Goal: Obtain resource: Download file/media

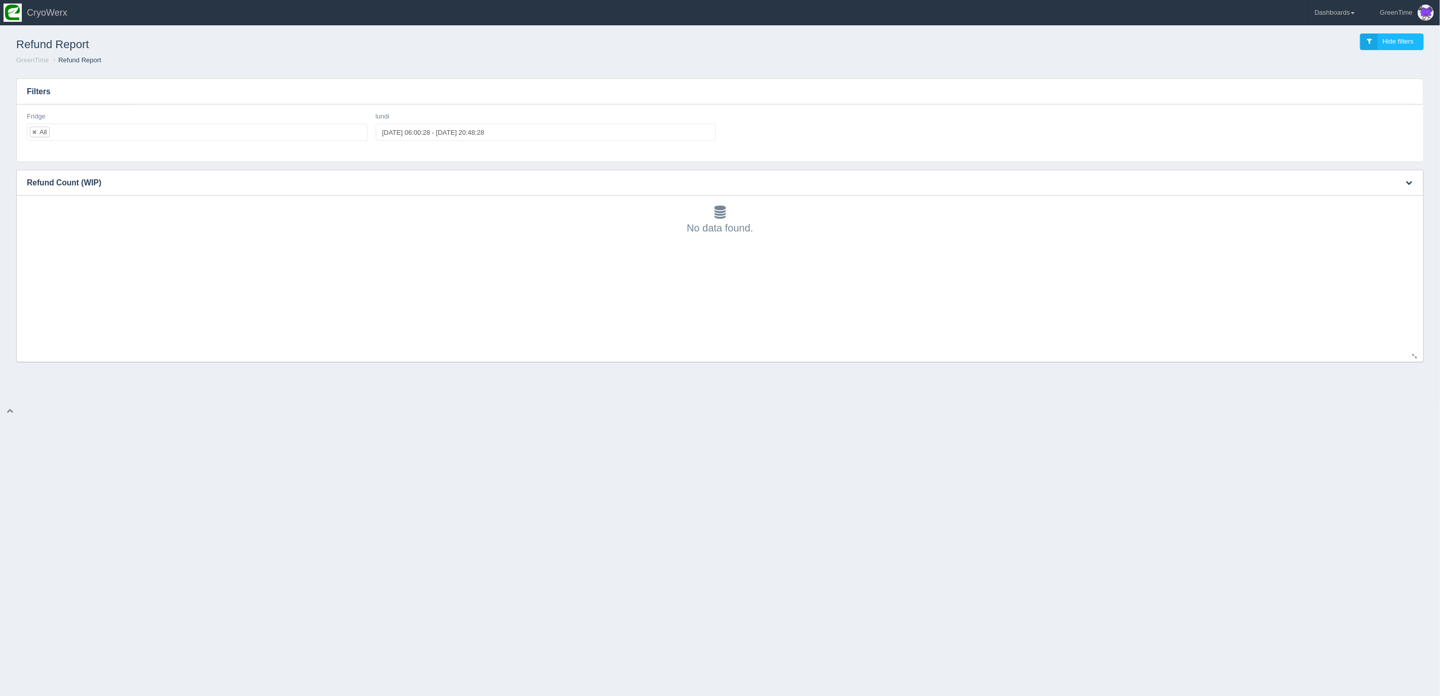
click at [416, 240] on div "No data found." at bounding box center [720, 278] width 1387 height 166
drag, startPoint x: 1237, startPoint y: 28, endPoint x: 1259, endPoint y: 26, distance: 21.9
click at [1245, 28] on div "Refund Report Hide filters" at bounding box center [720, 41] width 1424 height 27
click at [1361, 19] on link "Dashboards" at bounding box center [1335, 12] width 53 height 25
drag, startPoint x: 1336, startPoint y: 75, endPoint x: 1330, endPoint y: 74, distance: 5.7
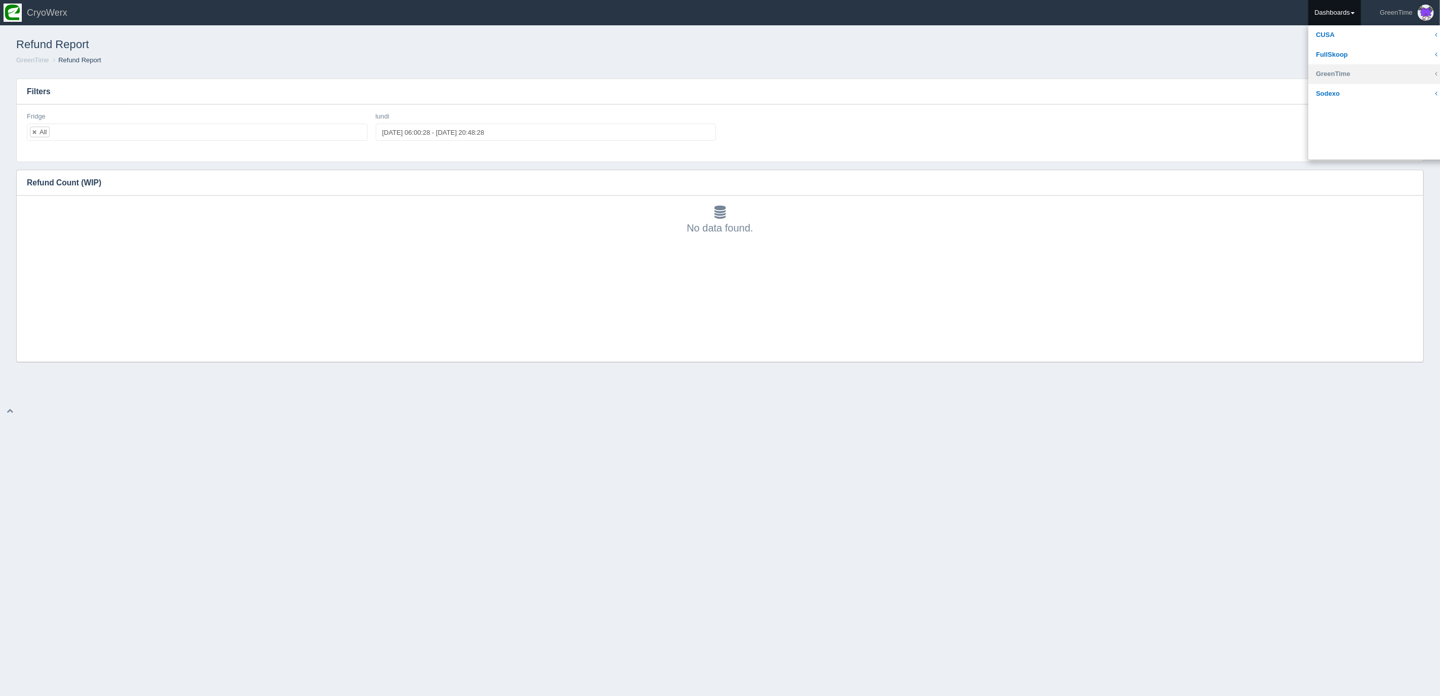
click at [1336, 76] on link "GreenTime" at bounding box center [1377, 74] width 137 height 20
click at [1335, 151] on link "Sales" at bounding box center [1377, 152] width 137 height 20
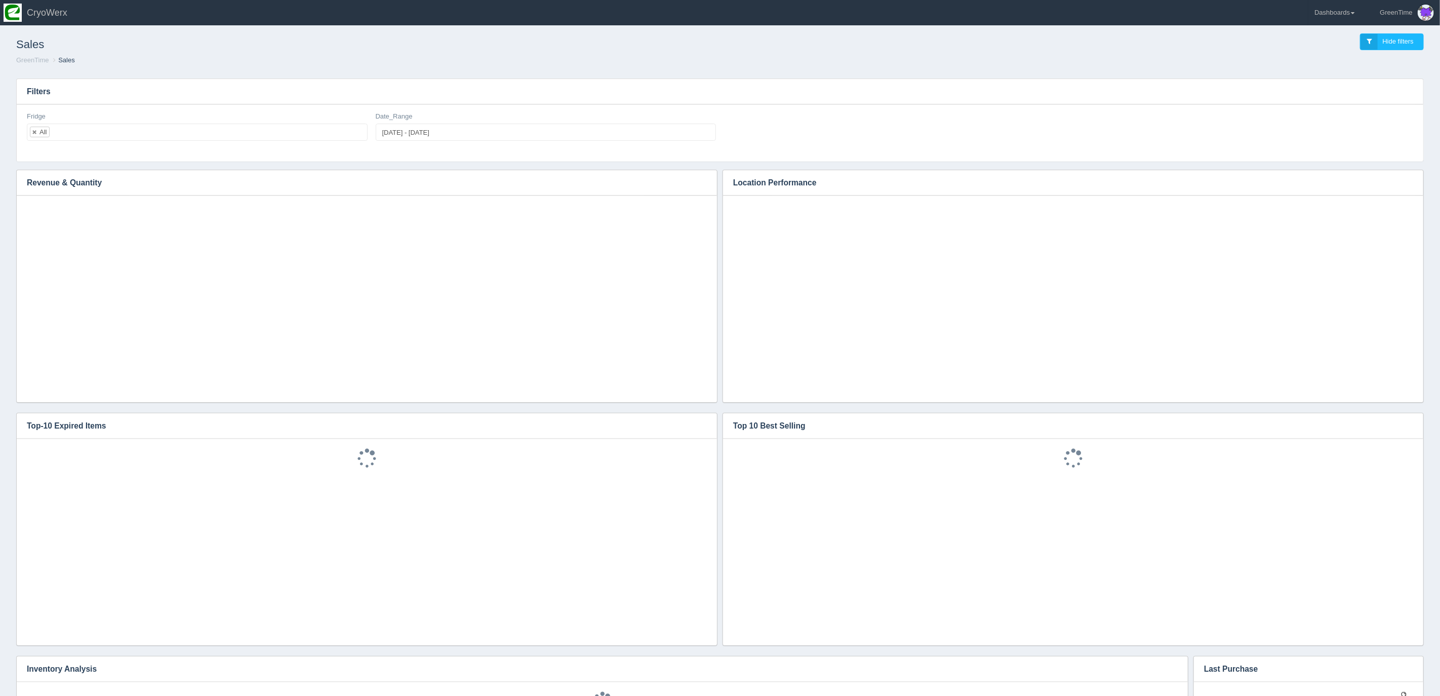
click at [939, 95] on h3 "Filters" at bounding box center [720, 91] width 1407 height 25
click at [828, 104] on div "Filters" at bounding box center [720, 91] width 1407 height 25
type input "2025-08-18"
type input "2025-08-19"
click at [404, 131] on input "2025-08-18 - 2025-08-19" at bounding box center [546, 132] width 341 height 17
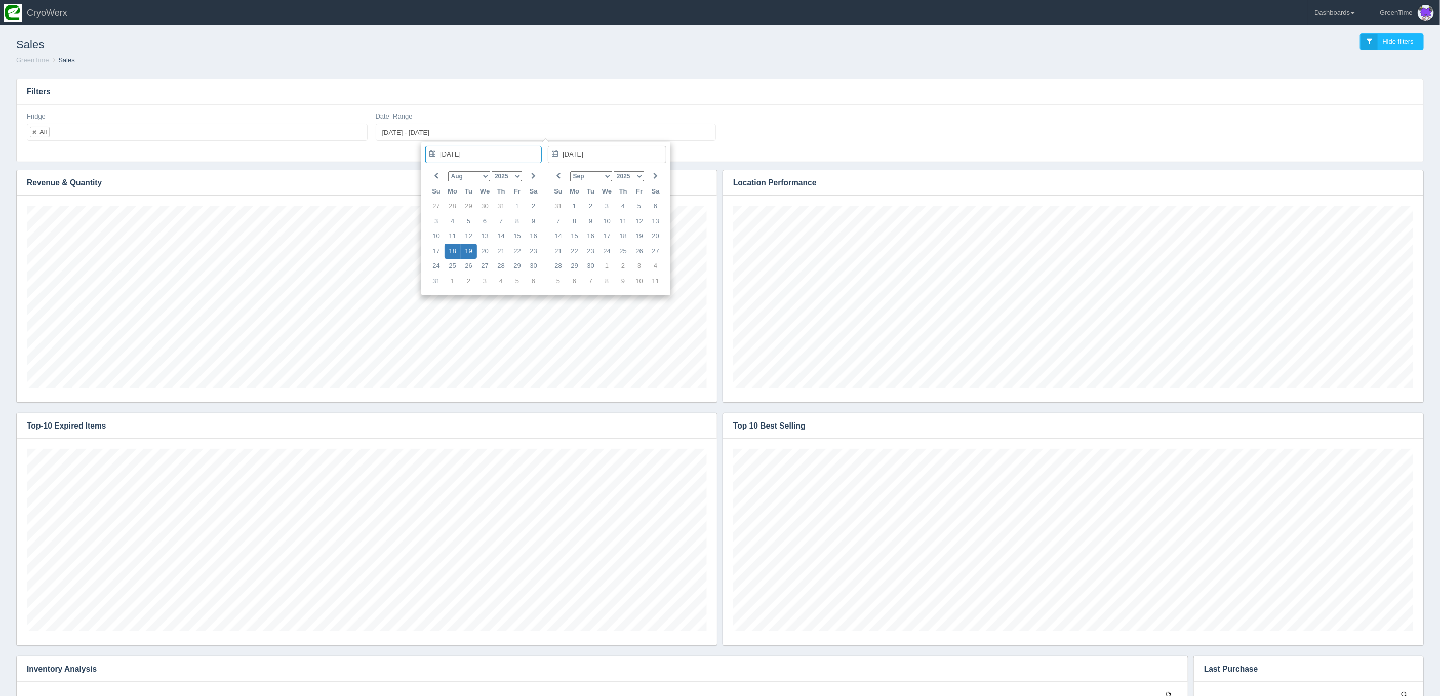
click at [832, 82] on h3 "Filters" at bounding box center [720, 91] width 1407 height 25
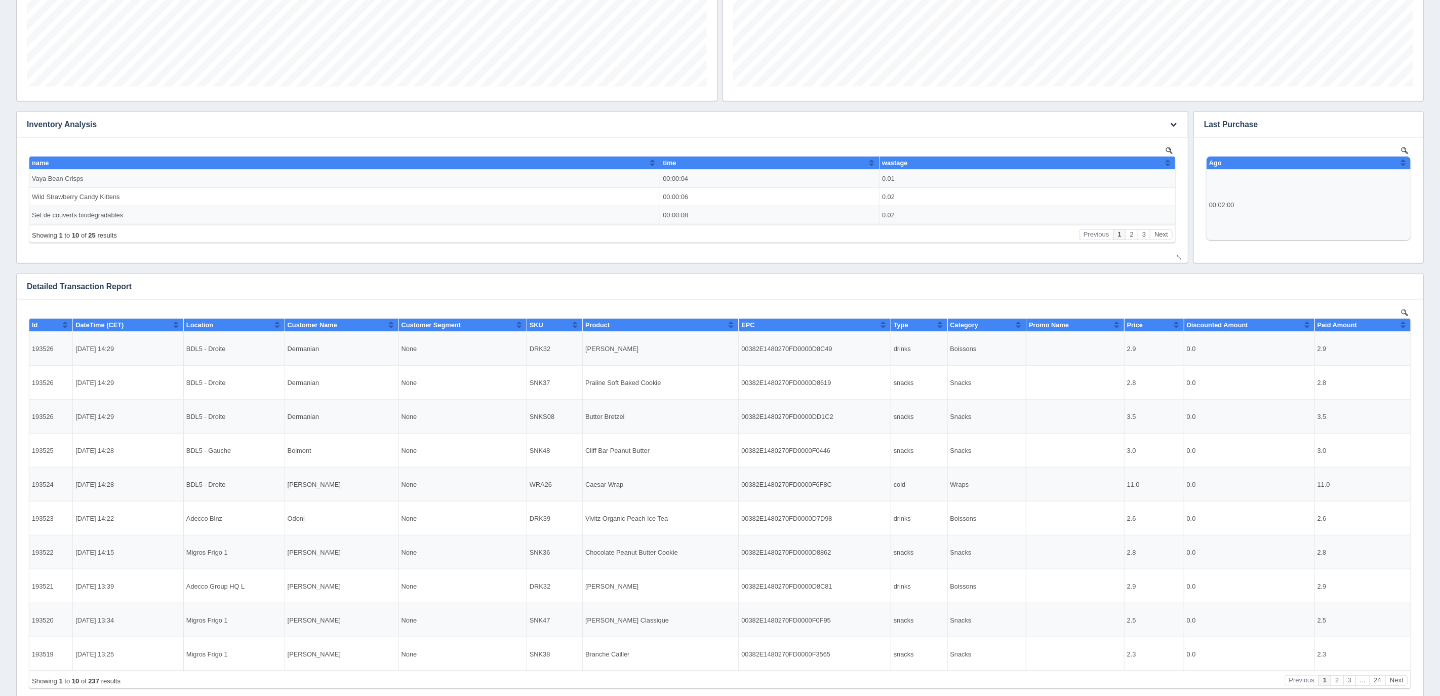
scroll to position [667, 0]
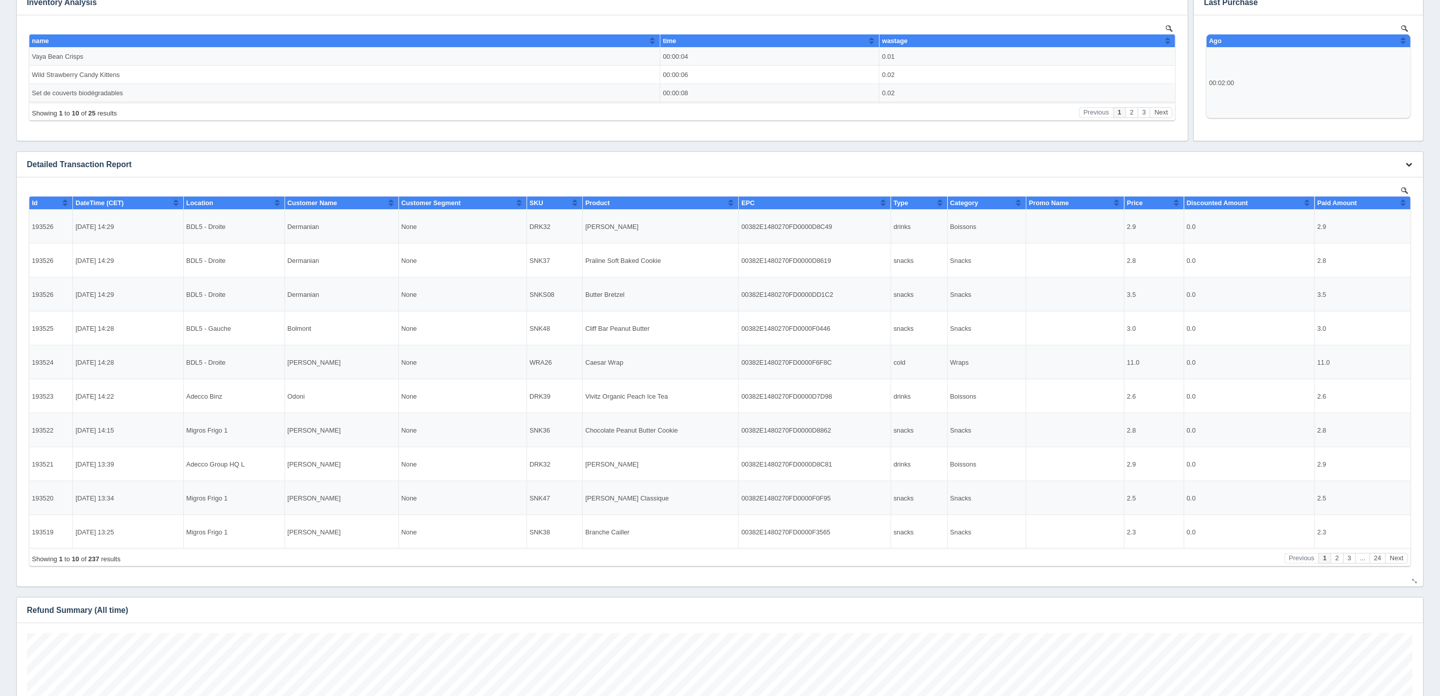
click at [1406, 164] on icon "button" at bounding box center [1409, 164] width 7 height 7
click at [1359, 179] on link "Download CSV" at bounding box center [1375, 179] width 81 height 15
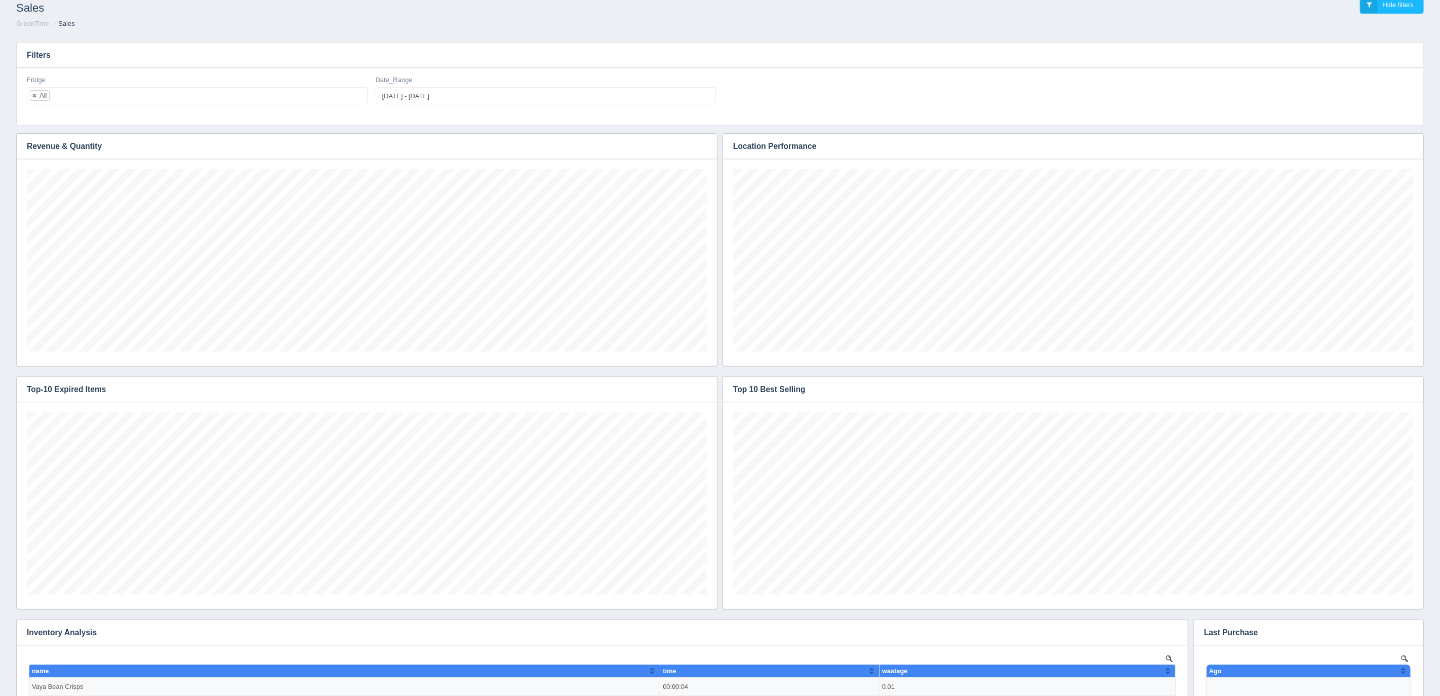
scroll to position [0, 0]
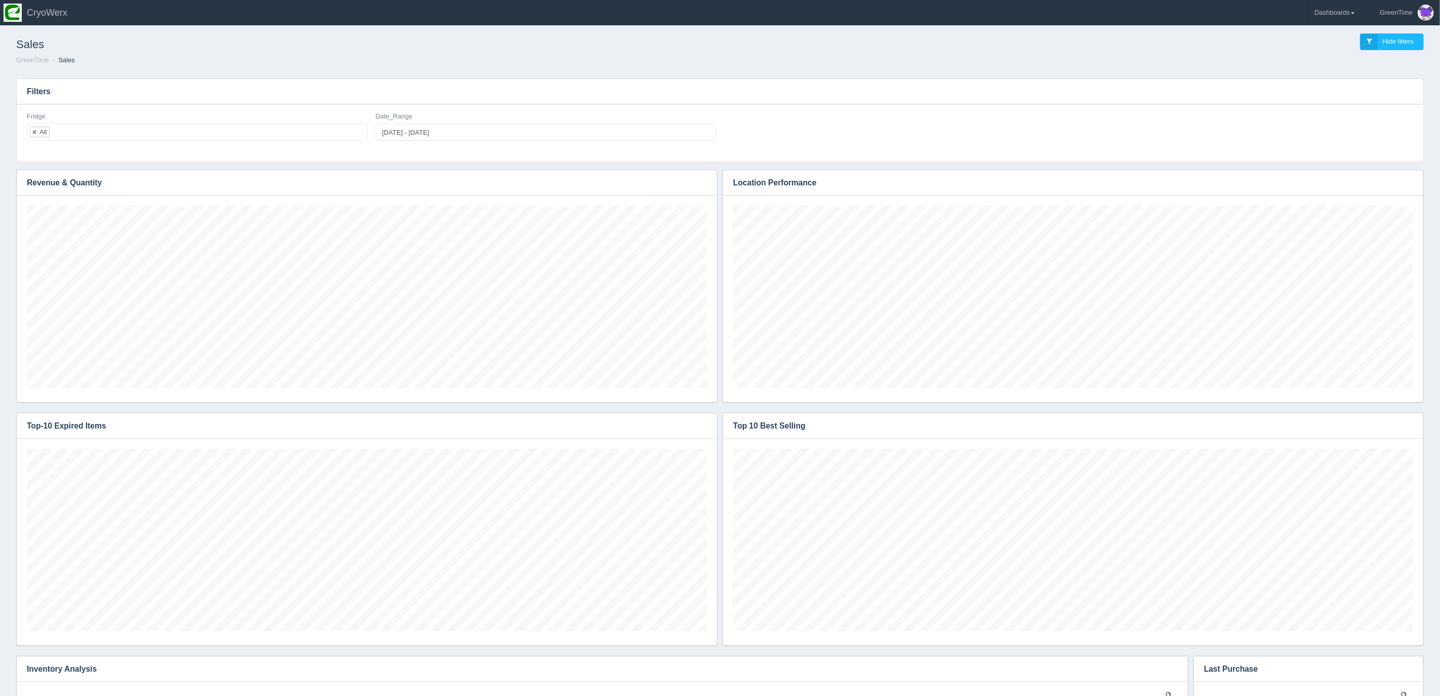
click at [730, 108] on div "Fridge All No matches found All None SPARE Gunvor SPARE BDL5 - Gauche CRYOWerx …" at bounding box center [720, 132] width 1407 height 57
click at [1347, 10] on link "Dashboards" at bounding box center [1335, 12] width 53 height 25
click at [1334, 75] on link "GreenTime" at bounding box center [1377, 74] width 137 height 20
click at [1337, 116] on link "Inventory" at bounding box center [1377, 113] width 137 height 20
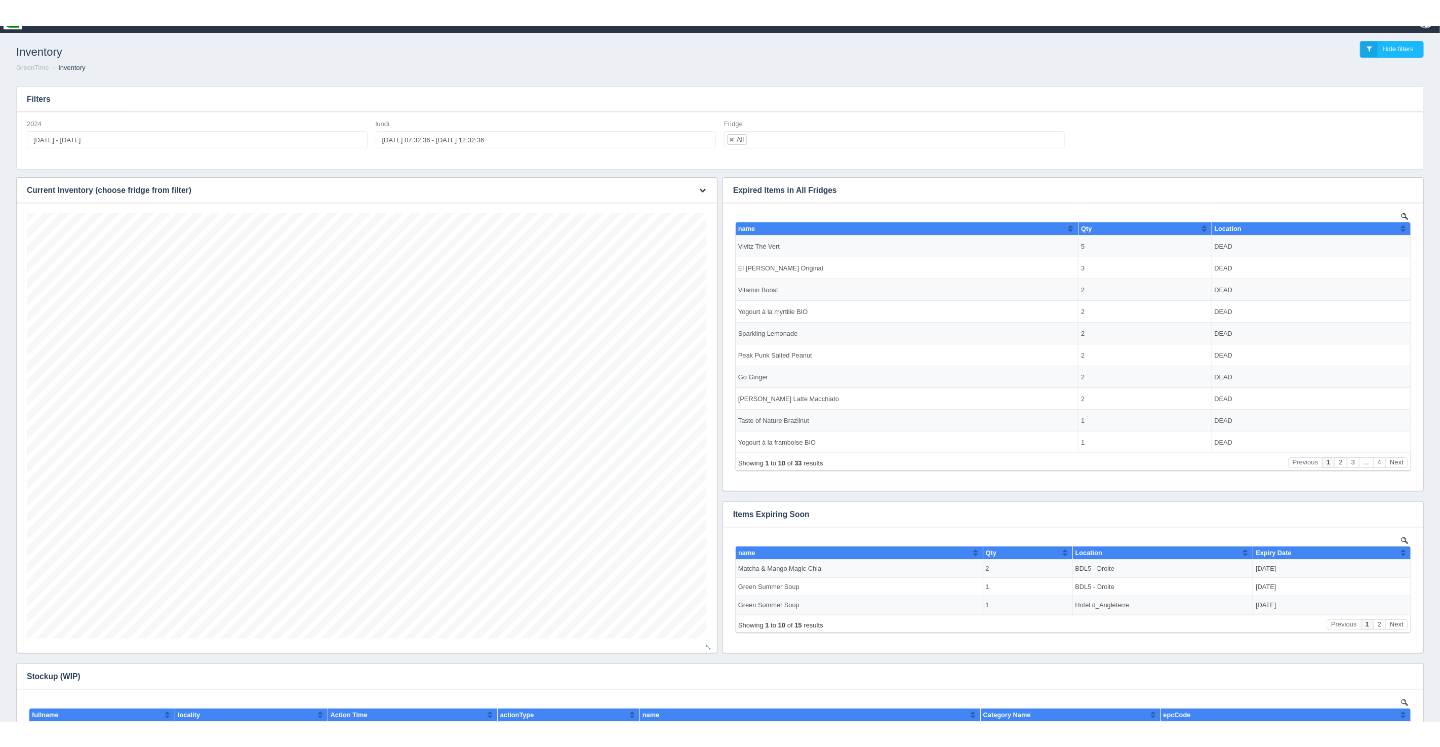
scroll to position [22, 0]
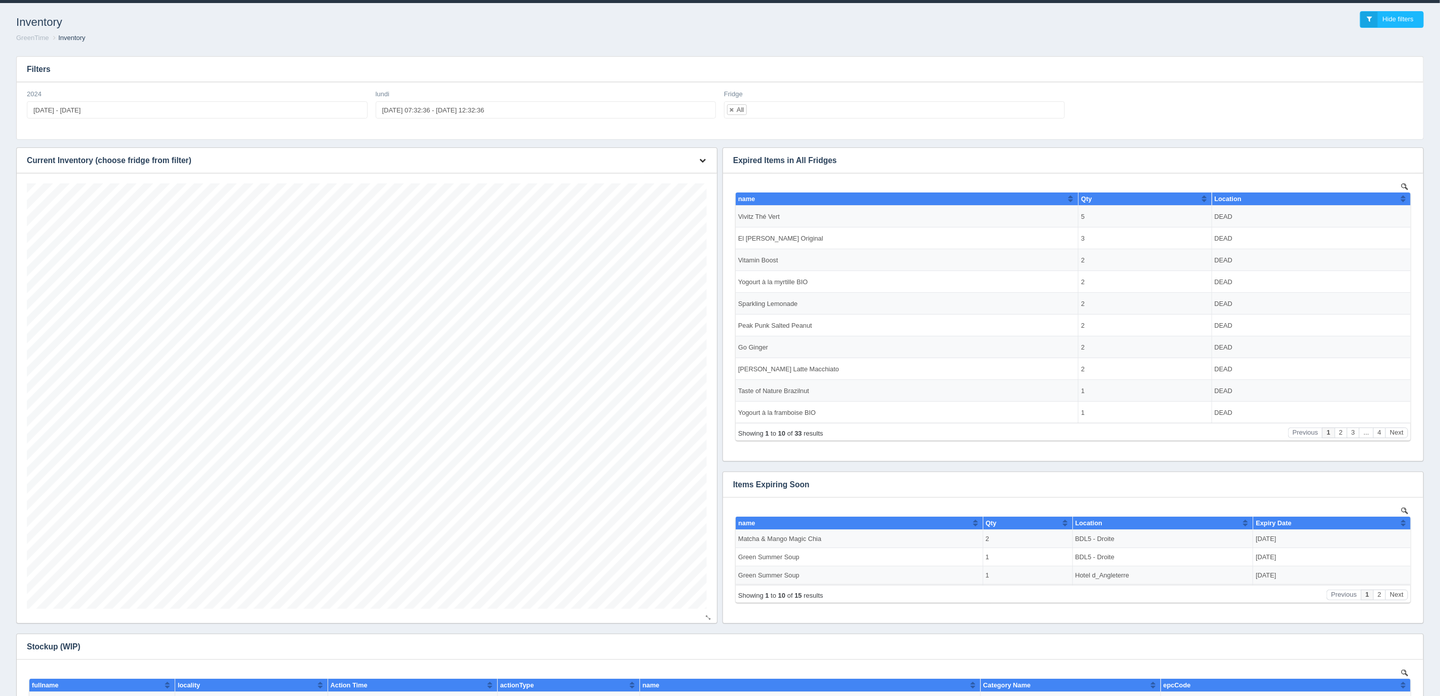
click at [704, 160] on icon "button" at bounding box center [702, 160] width 7 height 7
click at [660, 177] on link "Download CSV" at bounding box center [669, 175] width 81 height 15
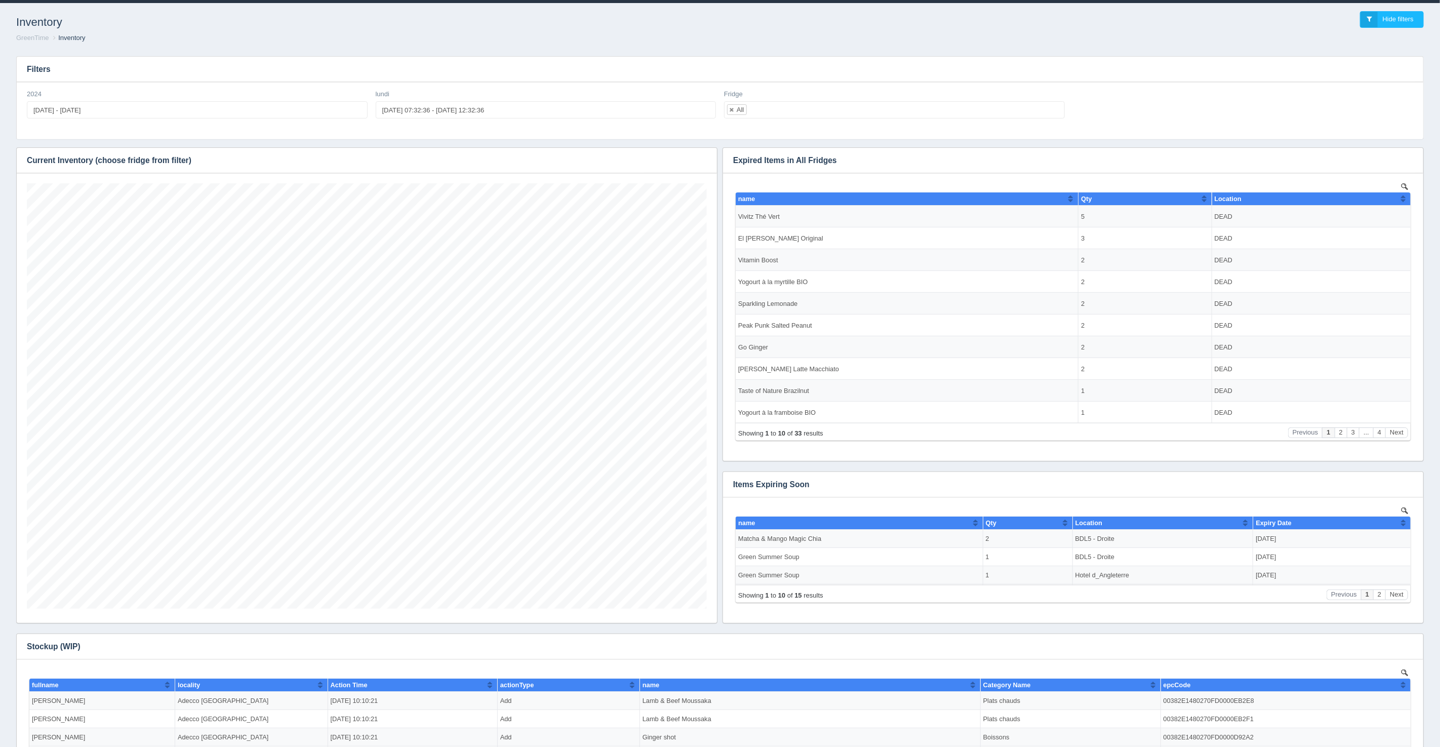
click at [1092, 51] on div "Filters 2024 2024-01-01 - 2024-07-28 lundi 2025-08-19 07:32:36 - 2025-08-19 12:…" at bounding box center [720, 437] width 1424 height 778
click at [645, 71] on h3 "Filters" at bounding box center [720, 69] width 1407 height 25
